Goal: Information Seeking & Learning: Learn about a topic

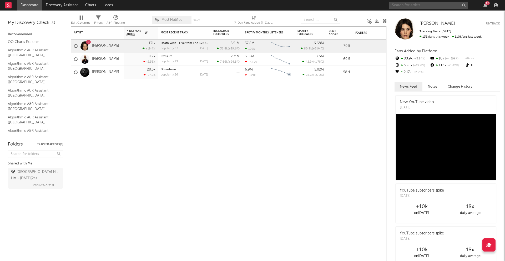
click at [411, 4] on input "text" at bounding box center [428, 5] width 79 height 7
type input "tilly birds"
click at [417, 6] on input "tilly birds" at bounding box center [428, 5] width 79 height 7
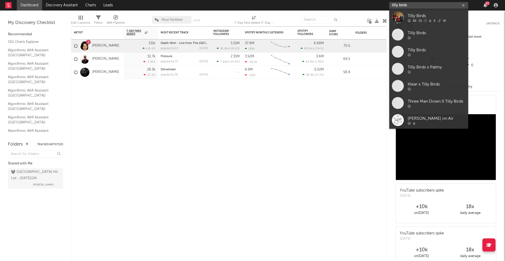
click at [418, 6] on input "tilly birds" at bounding box center [428, 5] width 79 height 7
click at [412, 17] on div "Tilly Birds" at bounding box center [437, 16] width 58 height 6
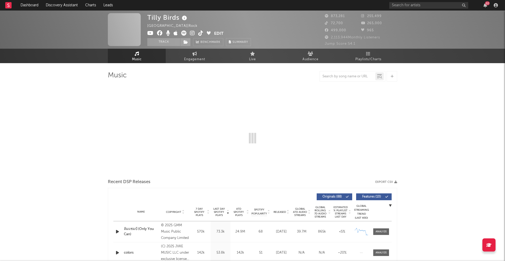
select select "6m"
